Goal: Information Seeking & Learning: Learn about a topic

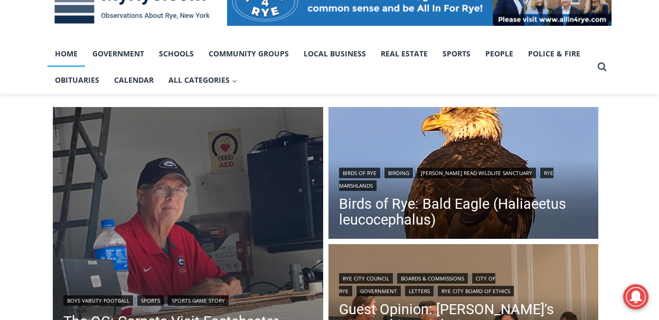
scroll to position [211, 0]
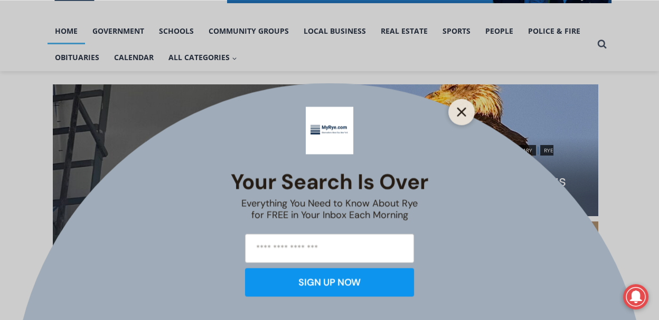
click at [459, 109] on line "Close" at bounding box center [461, 111] width 7 height 7
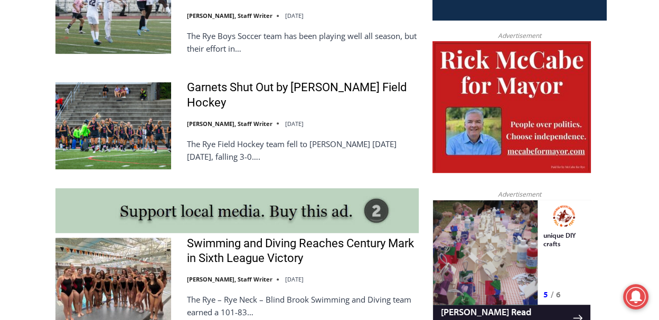
scroll to position [760, 0]
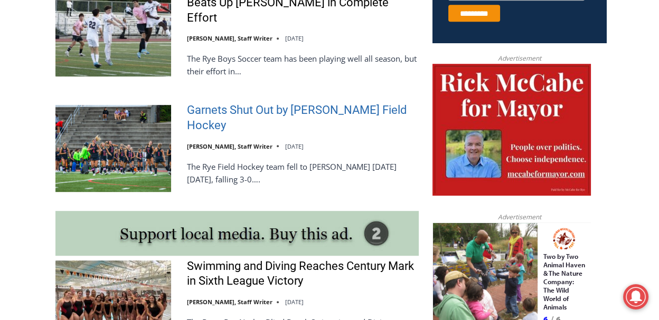
click at [315, 103] on link "Garnets Shut Out by [PERSON_NAME] Field Hockey" at bounding box center [303, 118] width 232 height 30
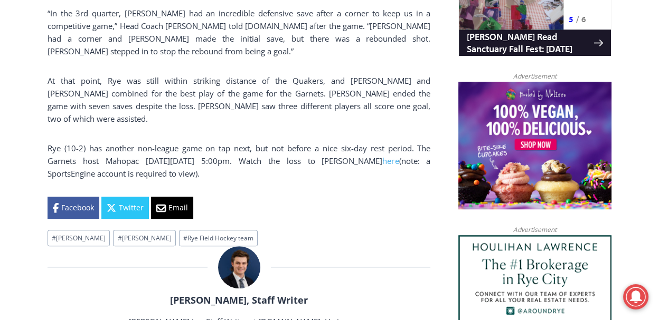
scroll to position [971, 0]
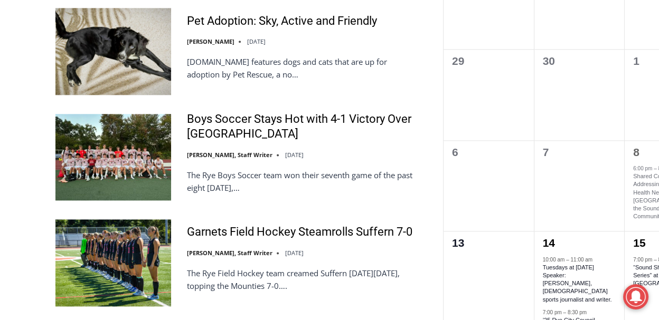
scroll to position [1773, 0]
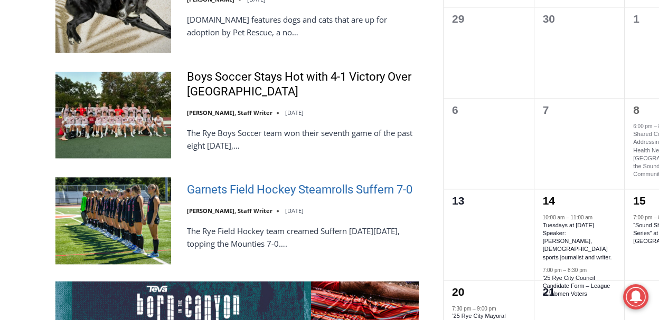
click at [239, 188] on link "Garnets Field Hockey Steamrolls Suffern 7-0" at bounding box center [299, 190] width 225 height 15
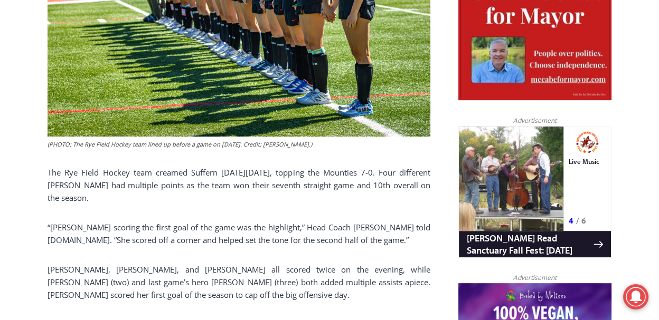
scroll to position [760, 0]
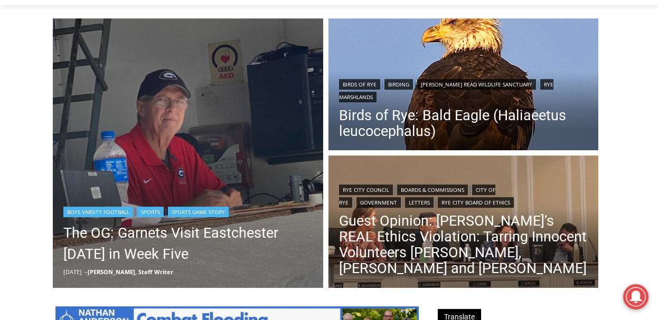
scroll to position [253, 0]
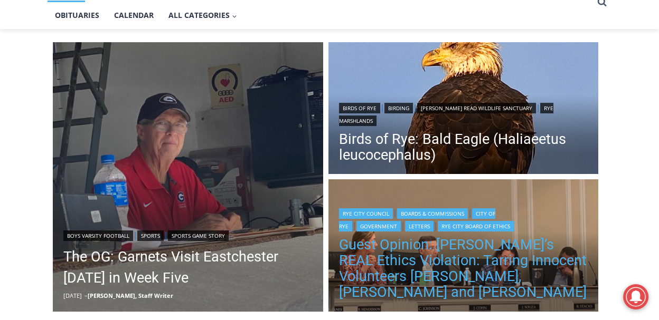
click at [410, 258] on link "Guest Opinion: [PERSON_NAME]’s REAL Ethics Violation: Tarring Innocent Voluntee…" at bounding box center [463, 268] width 249 height 63
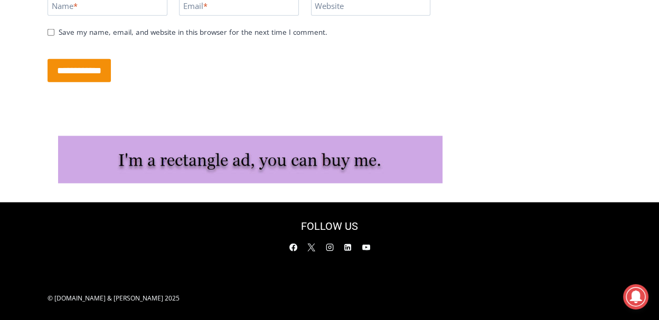
scroll to position [3146, 0]
